Goal: Task Accomplishment & Management: Complete application form

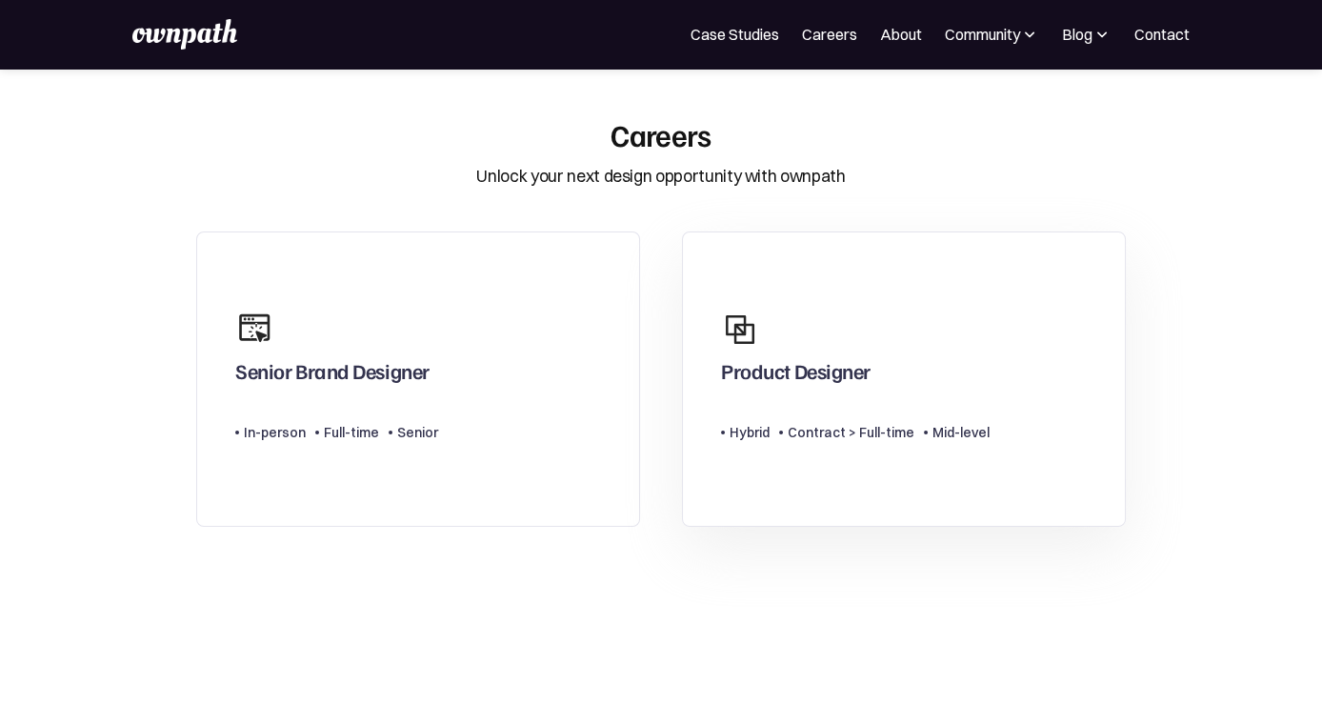
click at [787, 363] on div "Product Designer" at bounding box center [796, 375] width 150 height 34
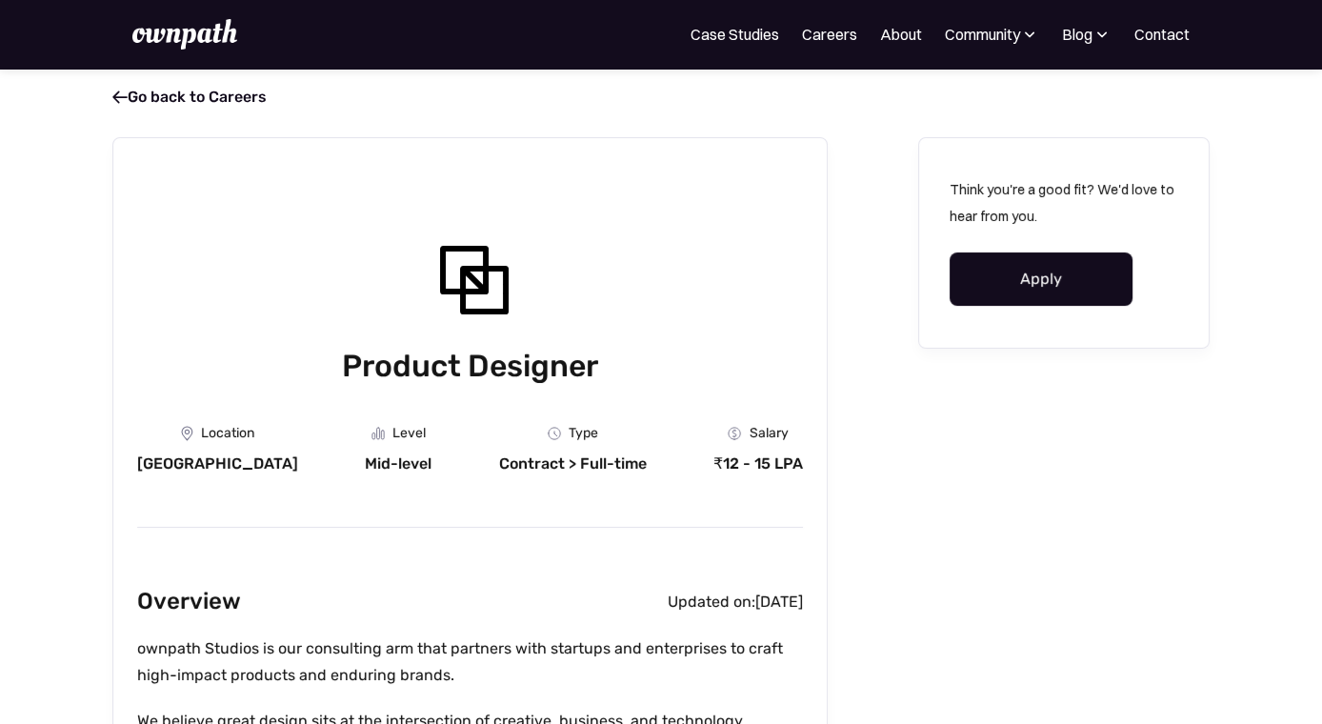
click at [1086, 286] on link "Apply" at bounding box center [1041, 278] width 183 height 53
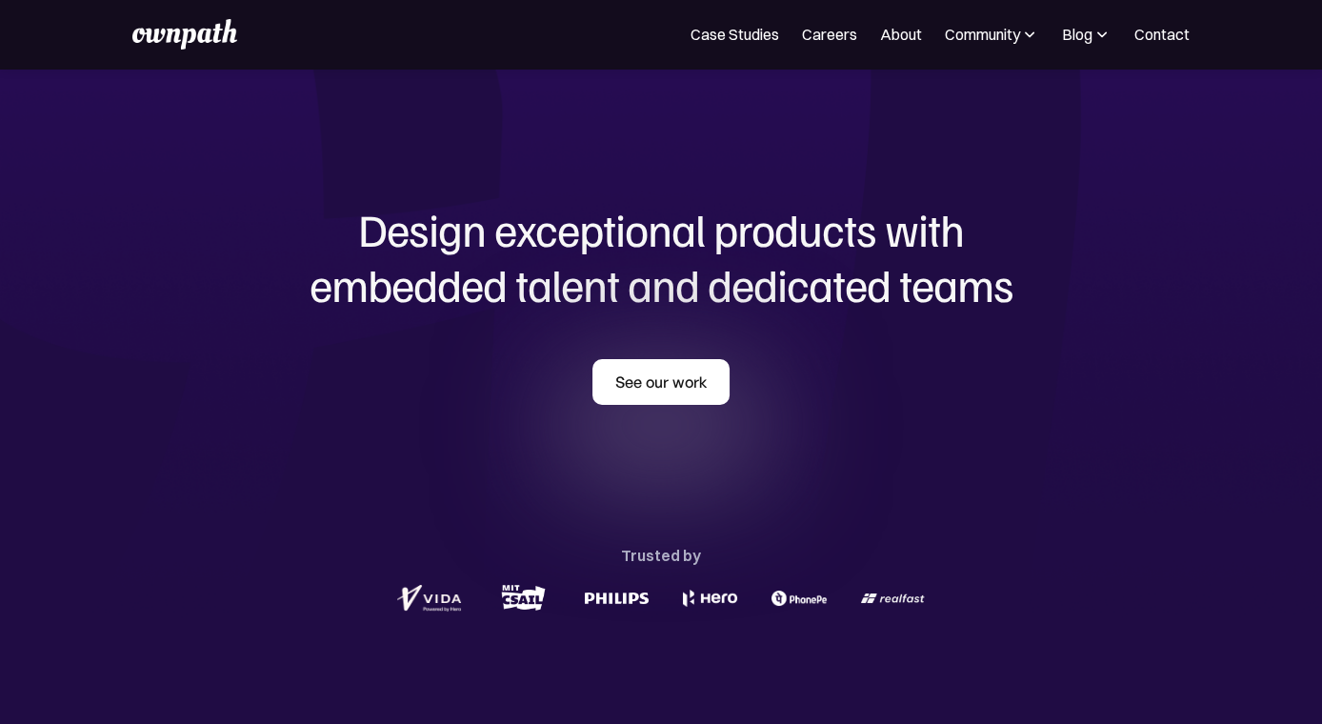
click at [693, 373] on link "See our work" at bounding box center [660, 382] width 137 height 46
